Goal: Task Accomplishment & Management: Use online tool/utility

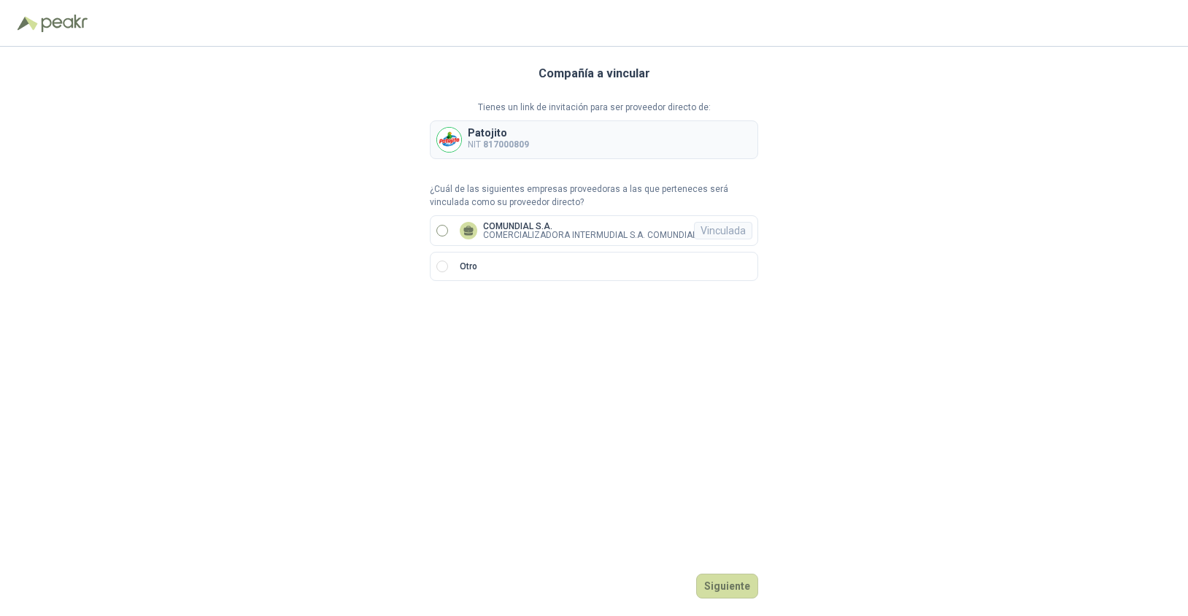
click at [537, 222] on p "COMUNDIAL S.A." at bounding box center [590, 226] width 214 height 9
click at [736, 576] on button "Ingresar" at bounding box center [729, 585] width 58 height 25
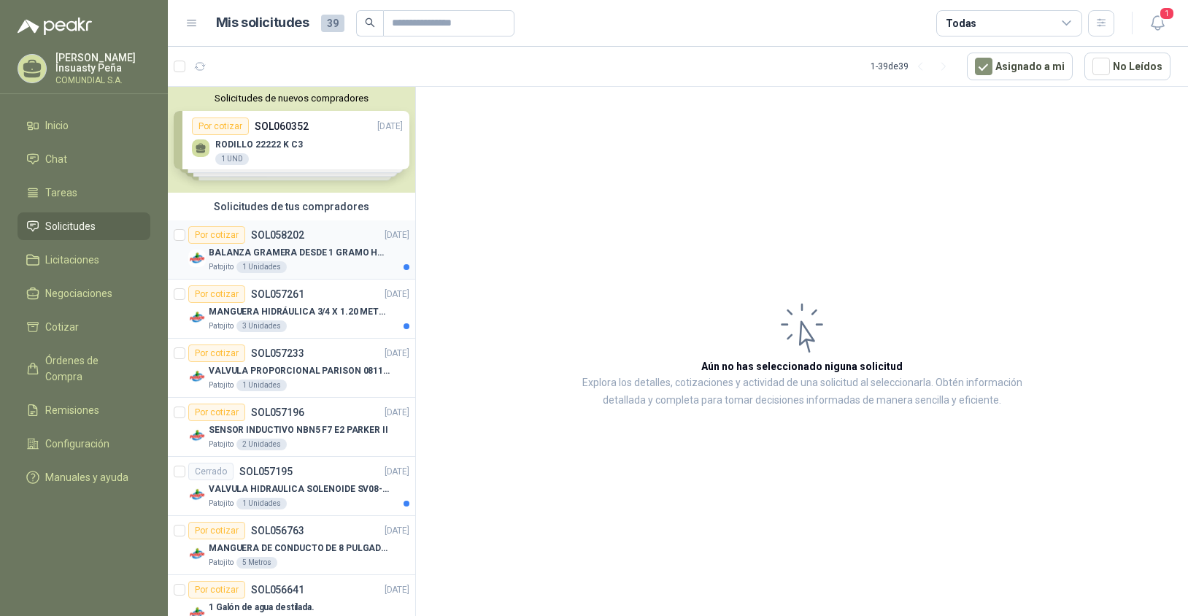
click at [311, 242] on div "Por cotizar SOL058202 [DATE]" at bounding box center [298, 235] width 221 height 18
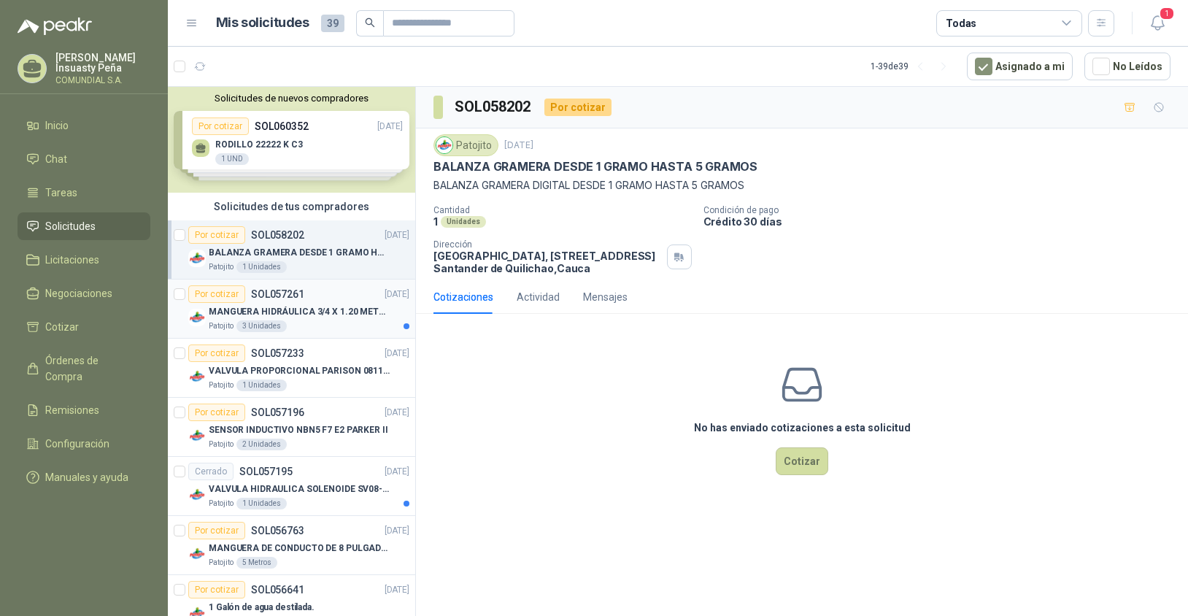
click at [316, 311] on p "MANGUERA HIDRÁULICA 3/4 X 1.20 METROS DE LONGITUD HR-HR-ACOPLADA" at bounding box center [300, 312] width 182 height 14
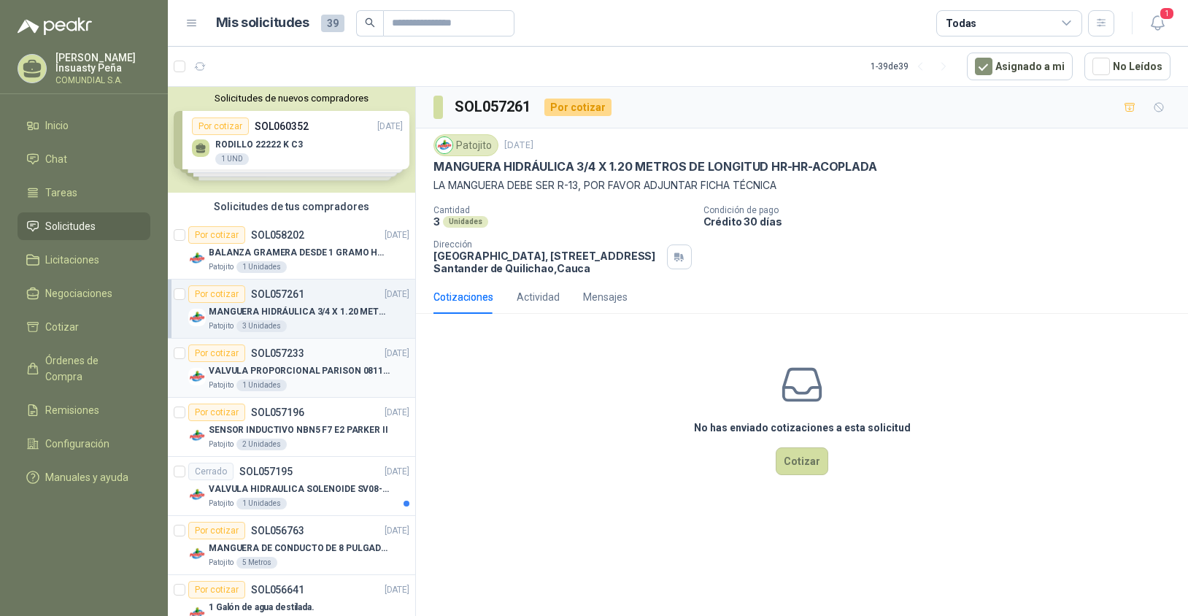
click at [322, 364] on p "VALVULA PROPORCIONAL PARISON 0811404612 / 4WRPEH6C4 REXROTH" at bounding box center [300, 371] width 182 height 14
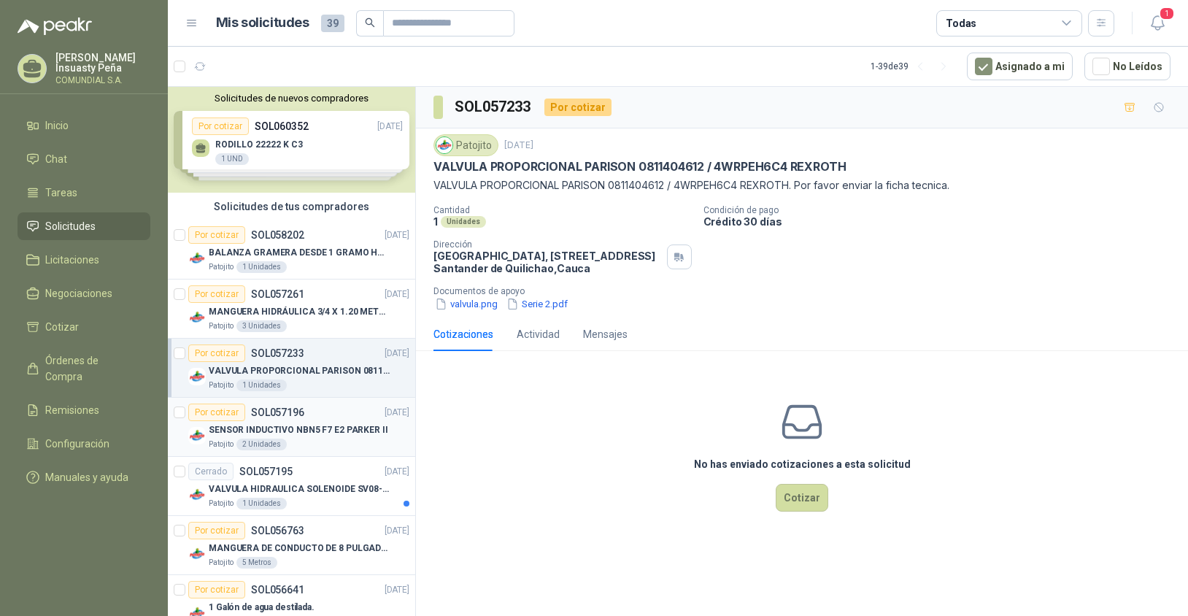
click at [320, 418] on div "Por cotizar SOL057196 [DATE]" at bounding box center [298, 412] width 221 height 18
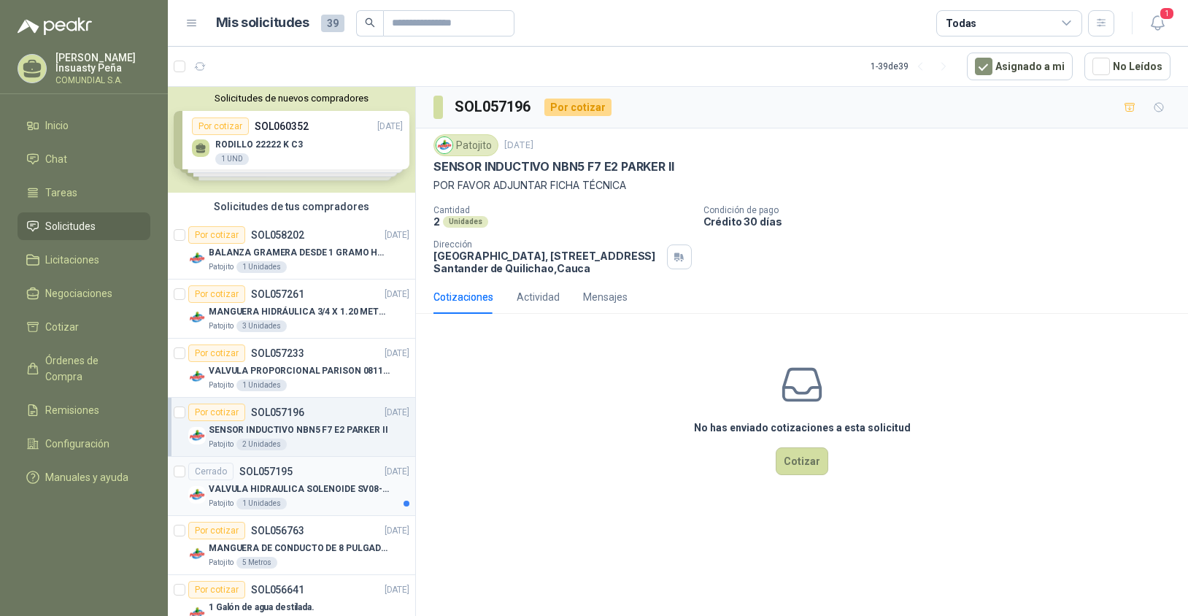
click at [304, 495] on p "VALVULA HIDRAULICA SOLENOIDE SV08-20 REF : SV08-3B-N-24DC-DG NORMALMENTE CERRADA" at bounding box center [300, 489] width 182 height 14
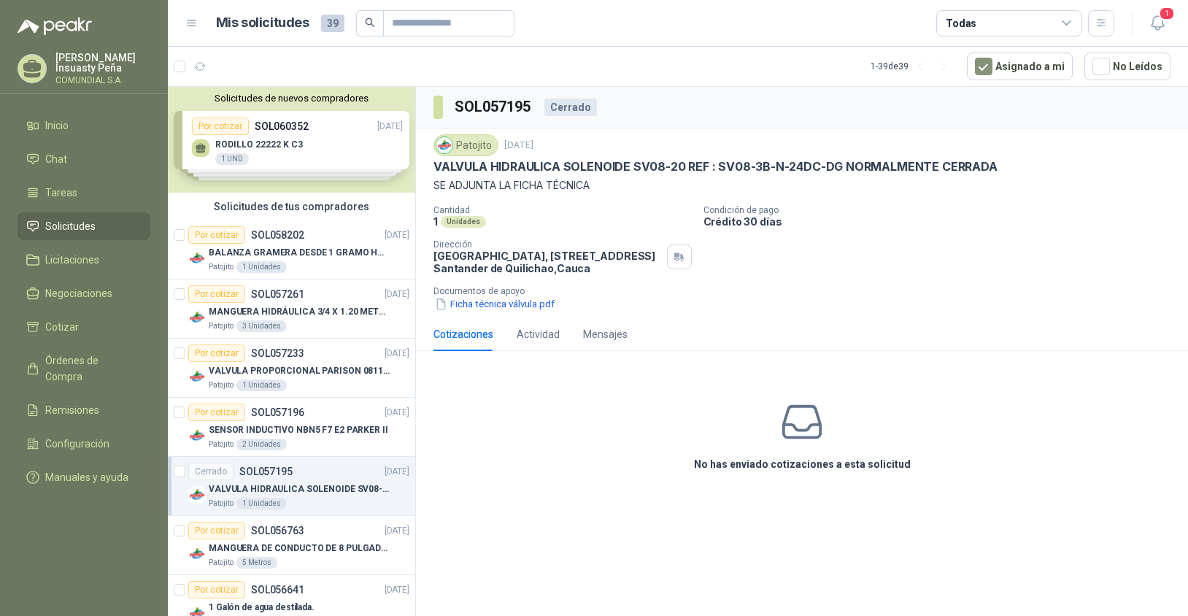
click at [353, 164] on div "Solicitudes de nuevos compradores Por cotizar SOL060352 [DATE] RODILLO 22222 K …" at bounding box center [291, 140] width 247 height 106
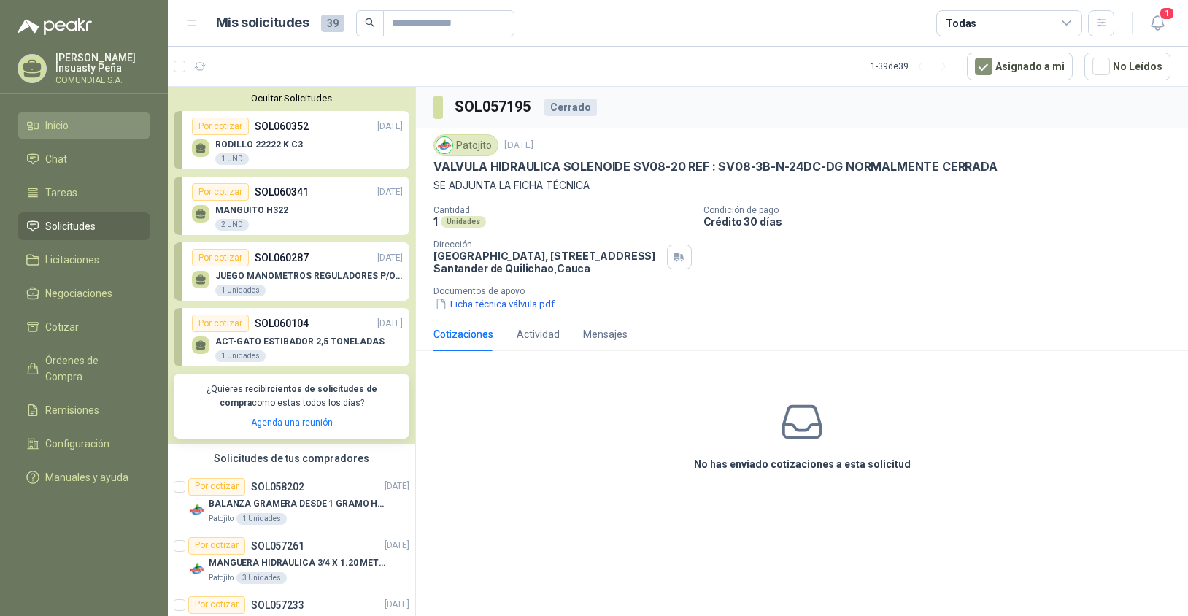
click at [69, 129] on span "Inicio" at bounding box center [56, 125] width 23 height 16
